Goal: Task Accomplishment & Management: Manage account settings

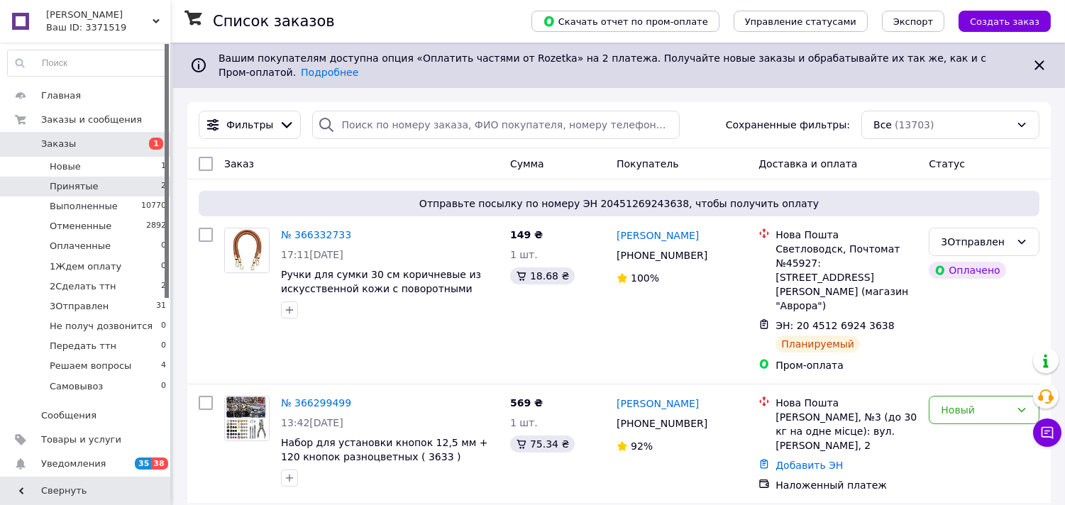
click at [116, 181] on li "Принятые 2" at bounding box center [87, 187] width 175 height 20
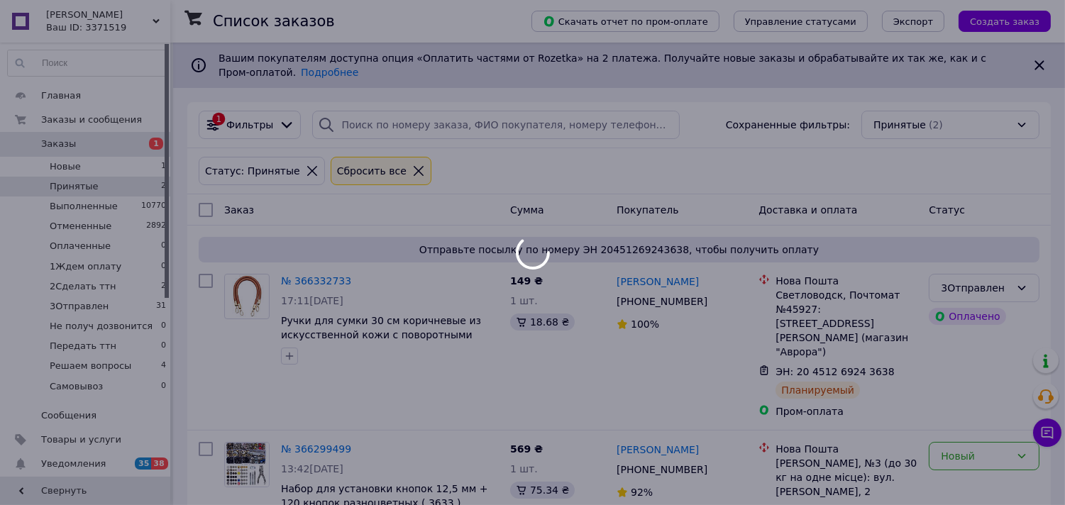
click at [128, 14] on div at bounding box center [532, 252] width 1065 height 505
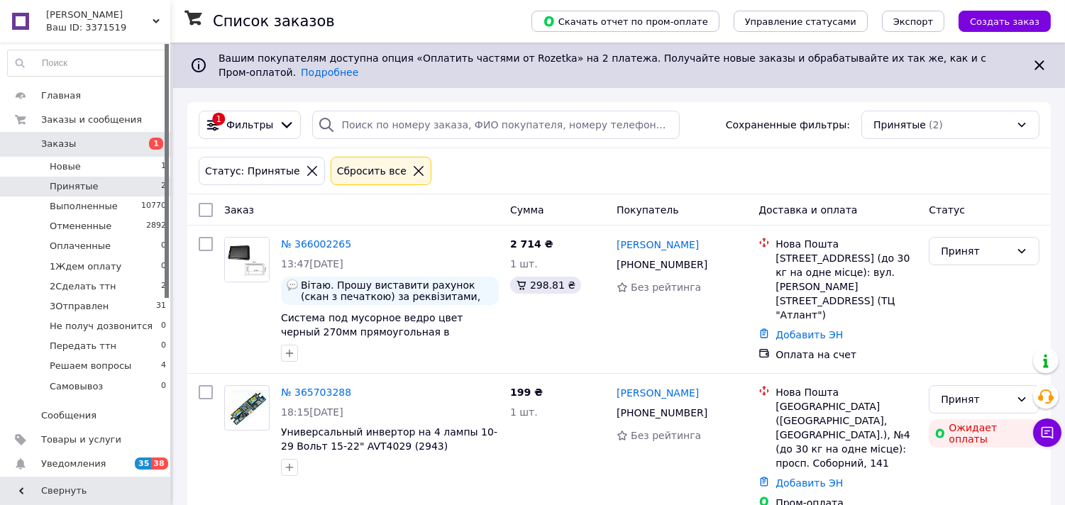
click at [128, 26] on div "Ваш ID: 3371519" at bounding box center [108, 27] width 124 height 13
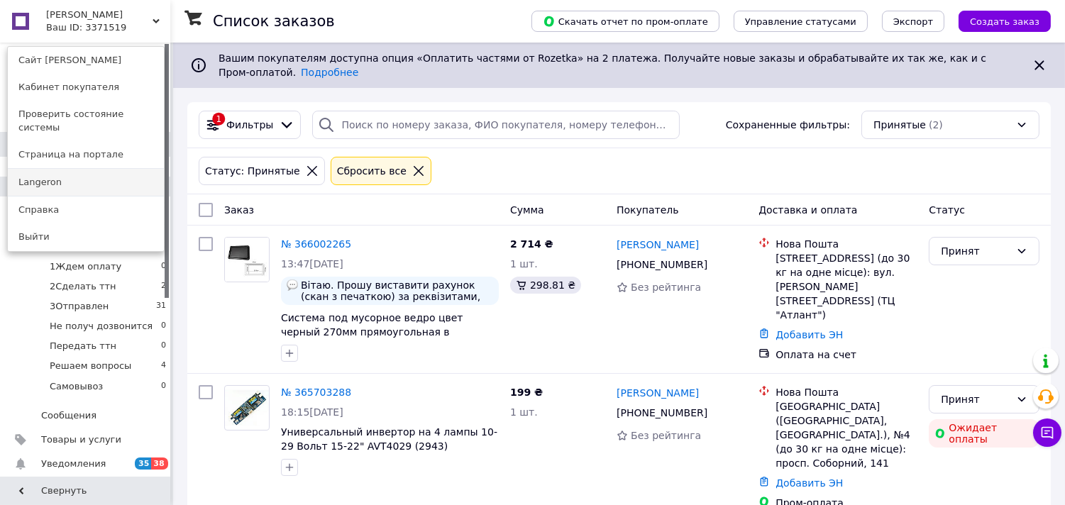
click at [123, 182] on link "Langeron" at bounding box center [86, 182] width 156 height 27
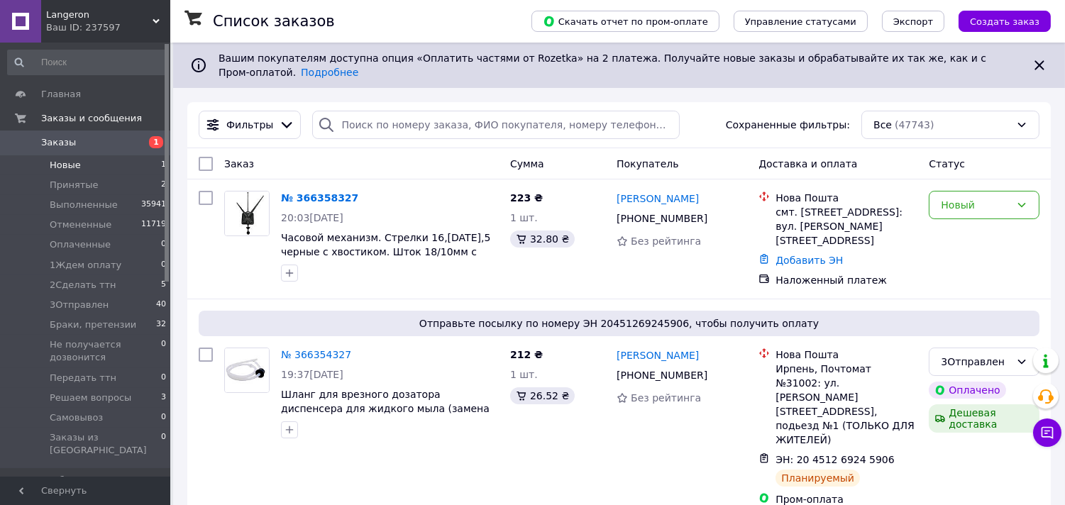
click at [130, 173] on li "Новые 1" at bounding box center [87, 165] width 175 height 20
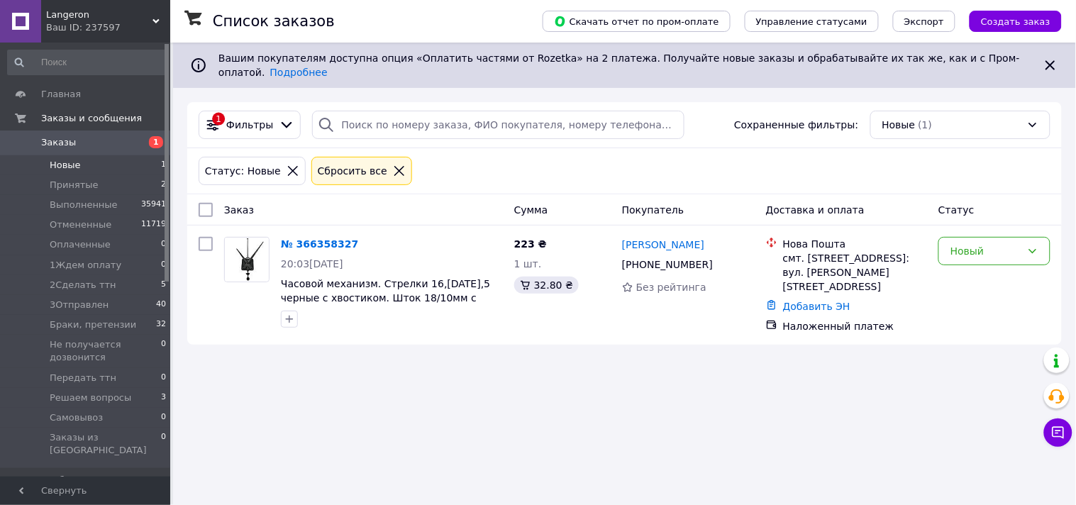
click at [138, 186] on li "Принятые 2" at bounding box center [87, 185] width 175 height 20
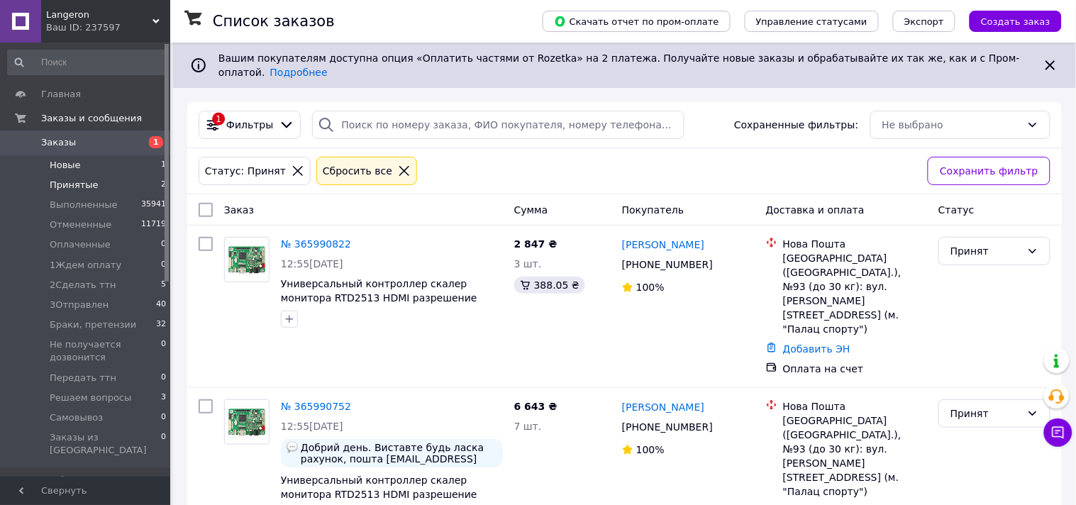
click at [118, 165] on li "Новые 1" at bounding box center [87, 165] width 175 height 20
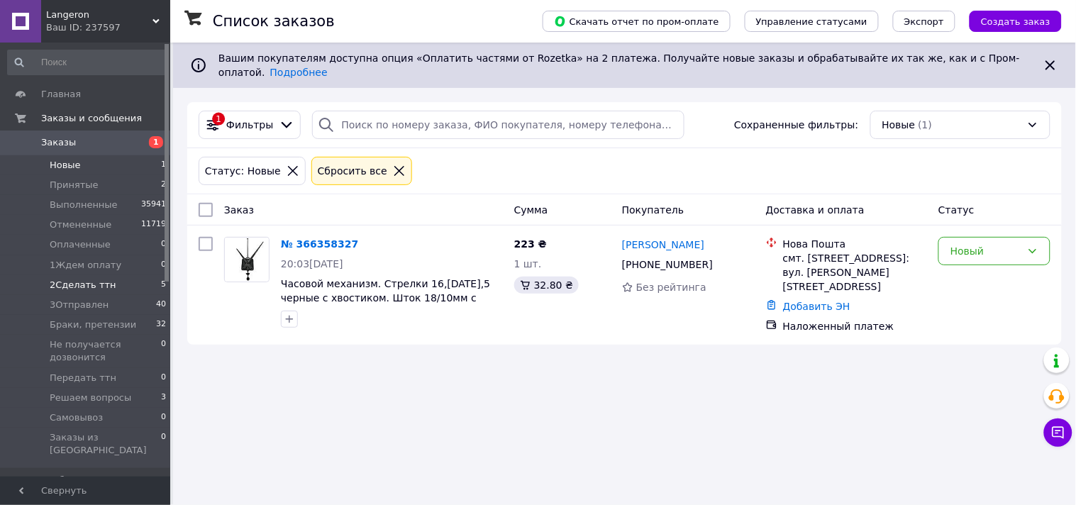
click at [129, 280] on li "2Сделать ттн 5" at bounding box center [87, 285] width 175 height 20
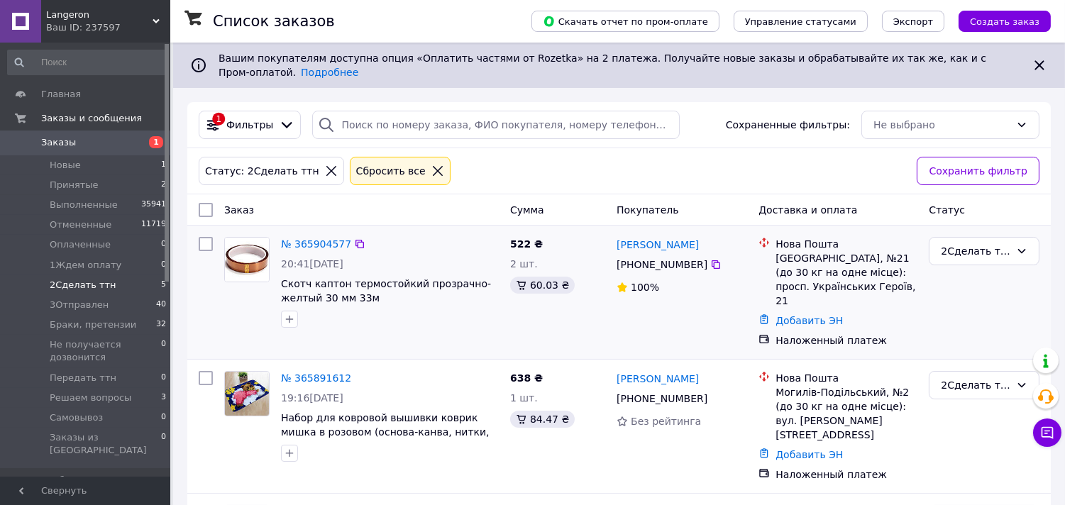
scroll to position [346, 0]
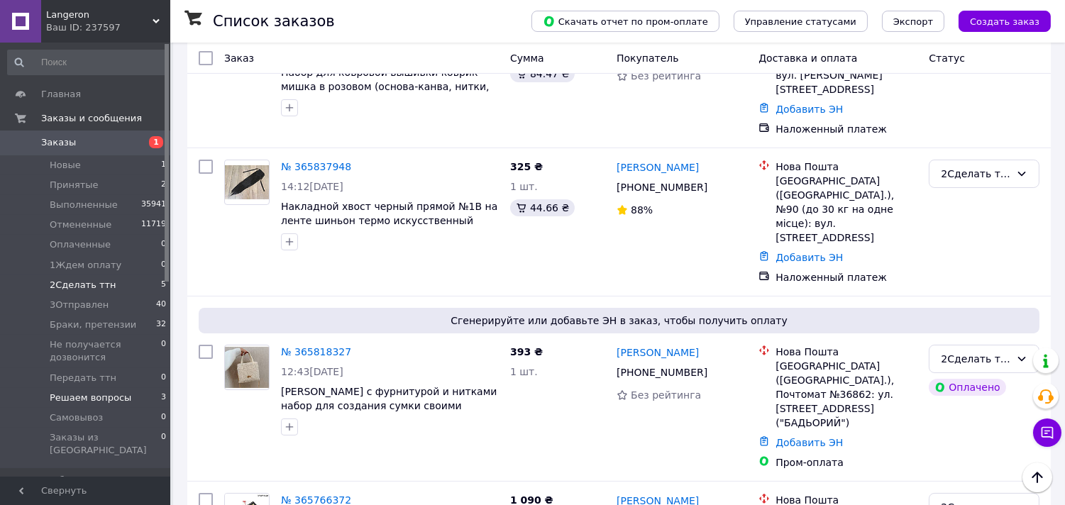
click at [149, 400] on li "Решаем вопросы 3" at bounding box center [87, 398] width 175 height 20
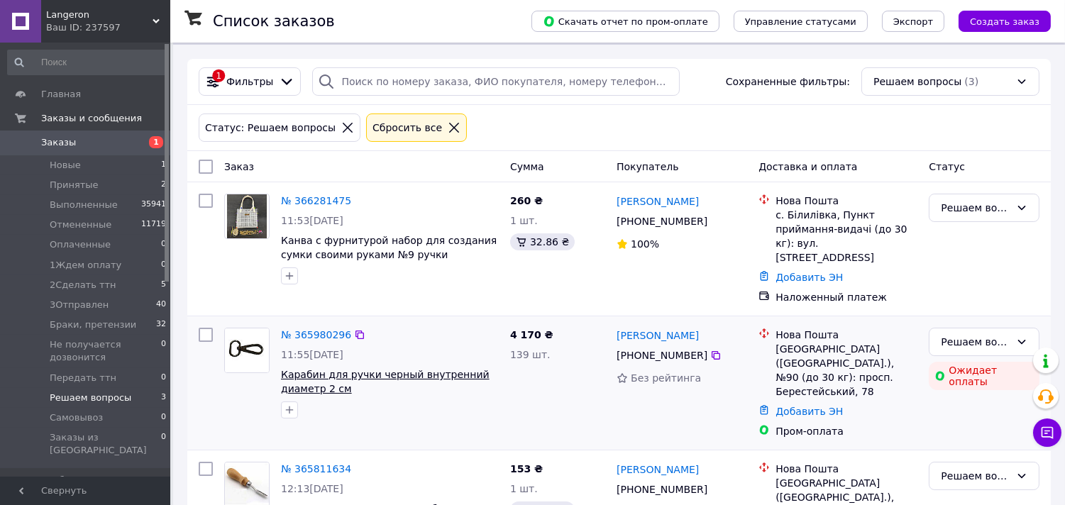
scroll to position [83, 0]
